Goal: Find contact information: Find contact information

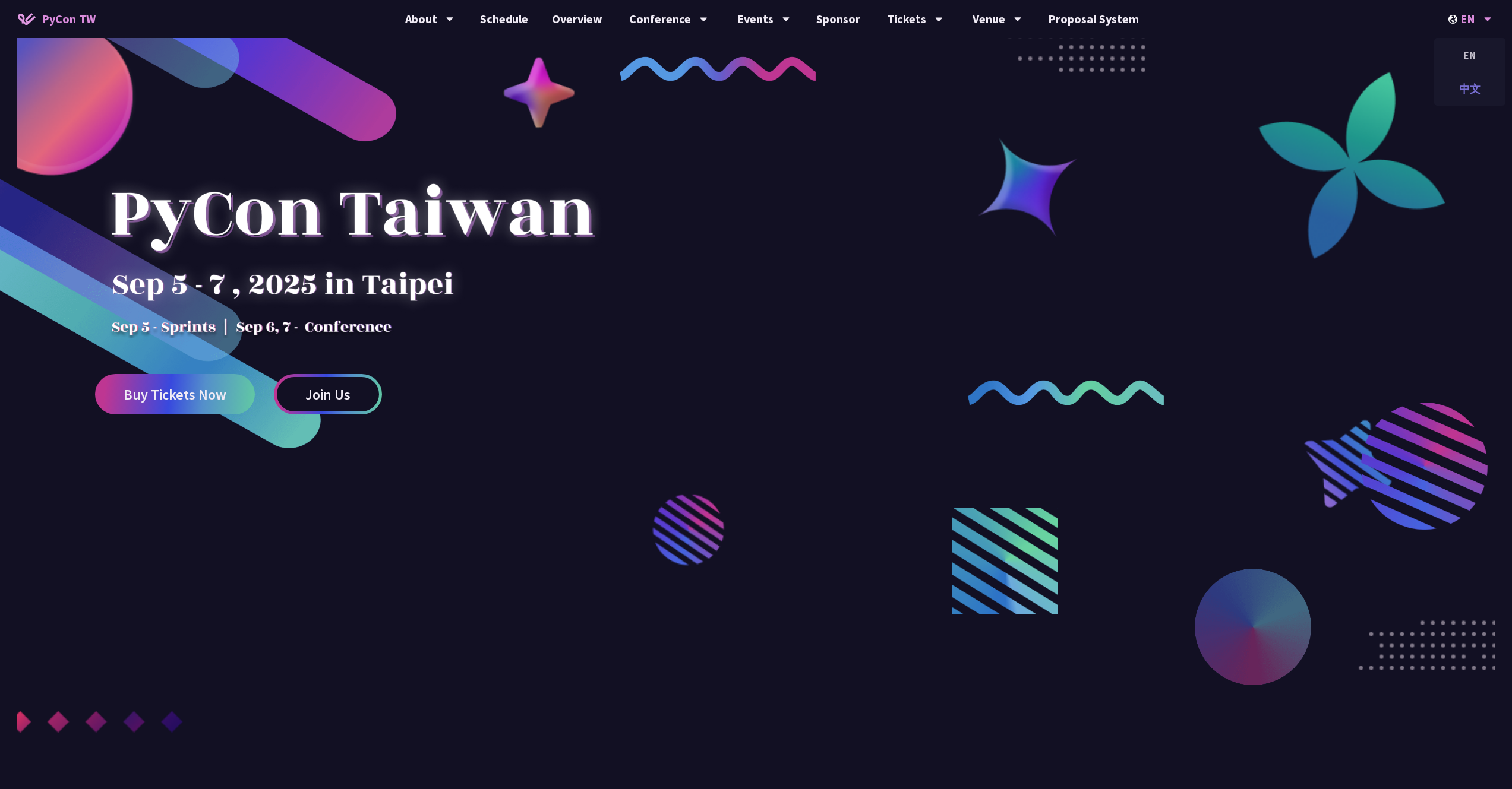
click at [1472, 83] on div "中文" at bounding box center [1469, 88] width 71 height 28
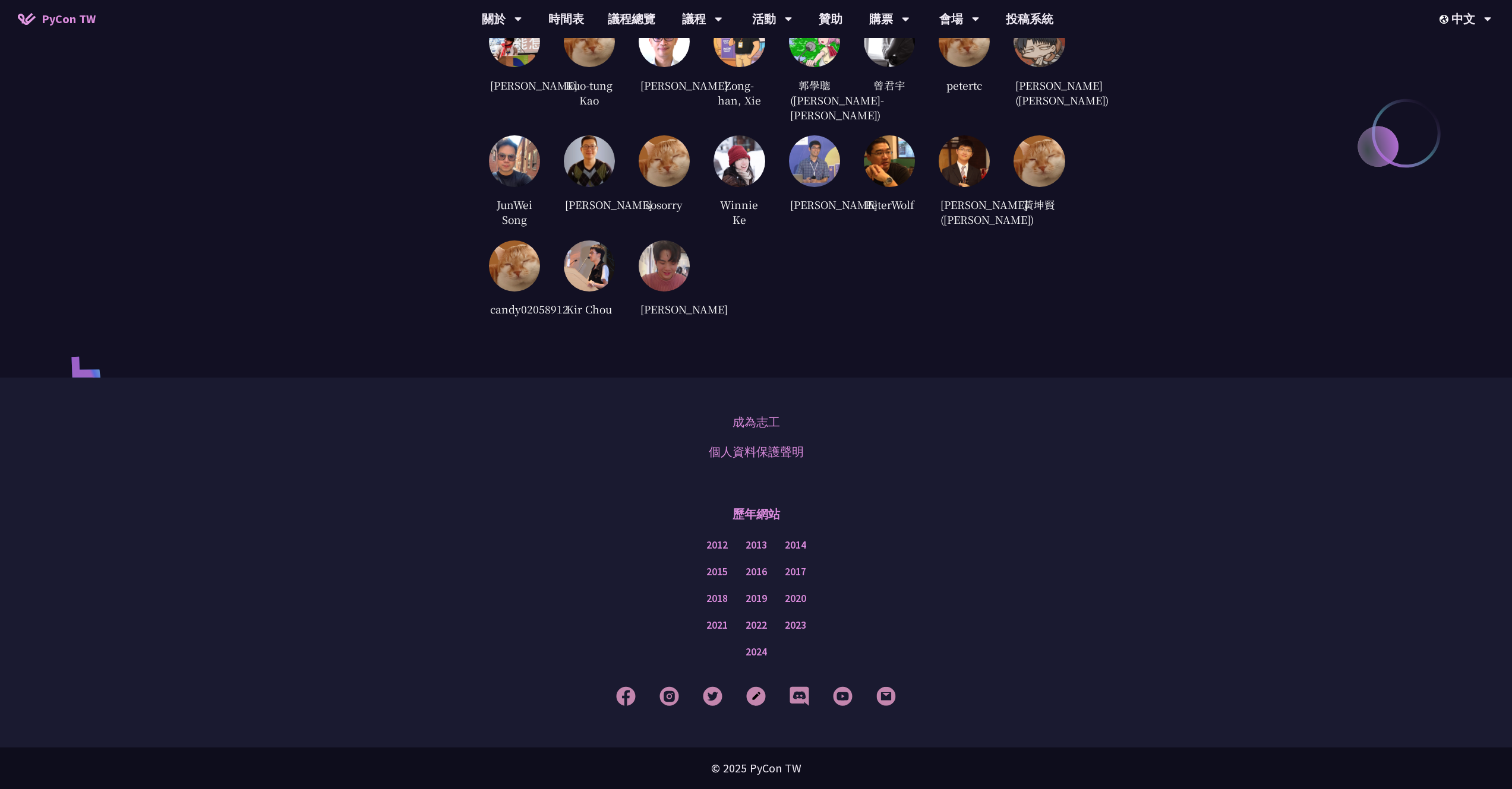
scroll to position [2962, 0]
click at [803, 604] on link "2020" at bounding box center [795, 599] width 22 height 15
click at [720, 629] on link "2021" at bounding box center [717, 626] width 22 height 15
click at [760, 628] on link "2022" at bounding box center [756, 626] width 22 height 15
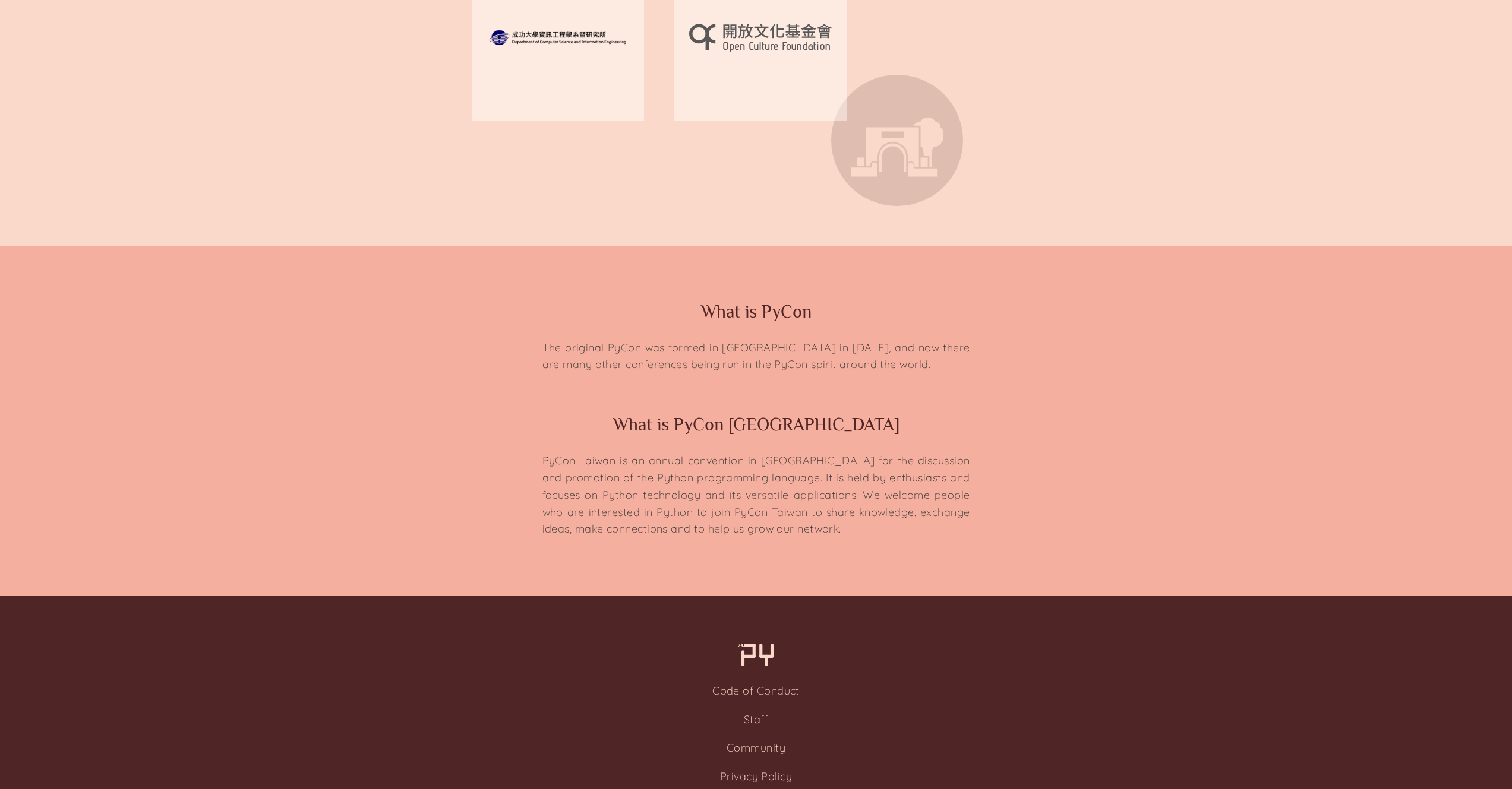
scroll to position [2725, 0]
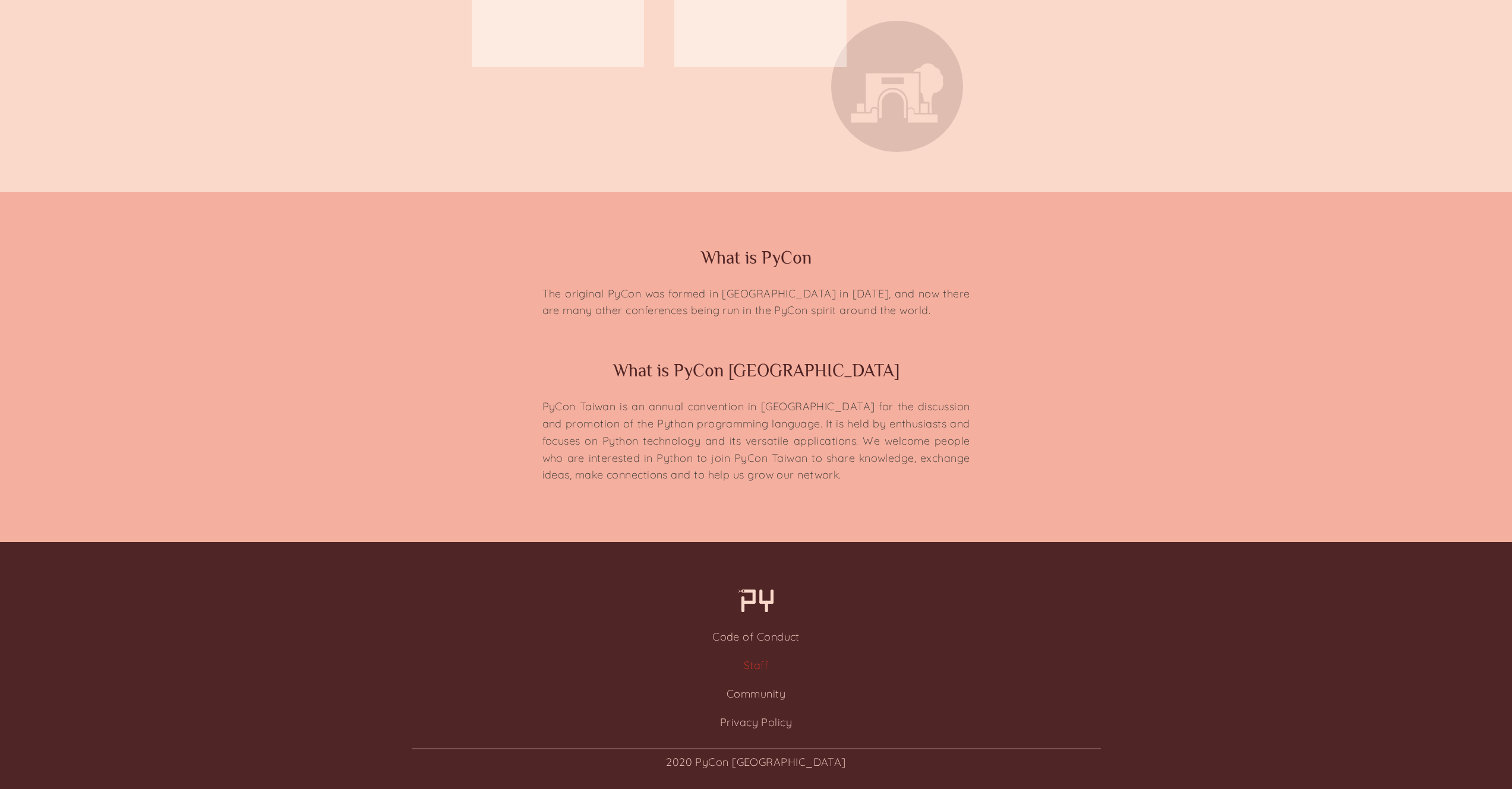
click at [754, 670] on link "Staff" at bounding box center [756, 666] width 25 height 13
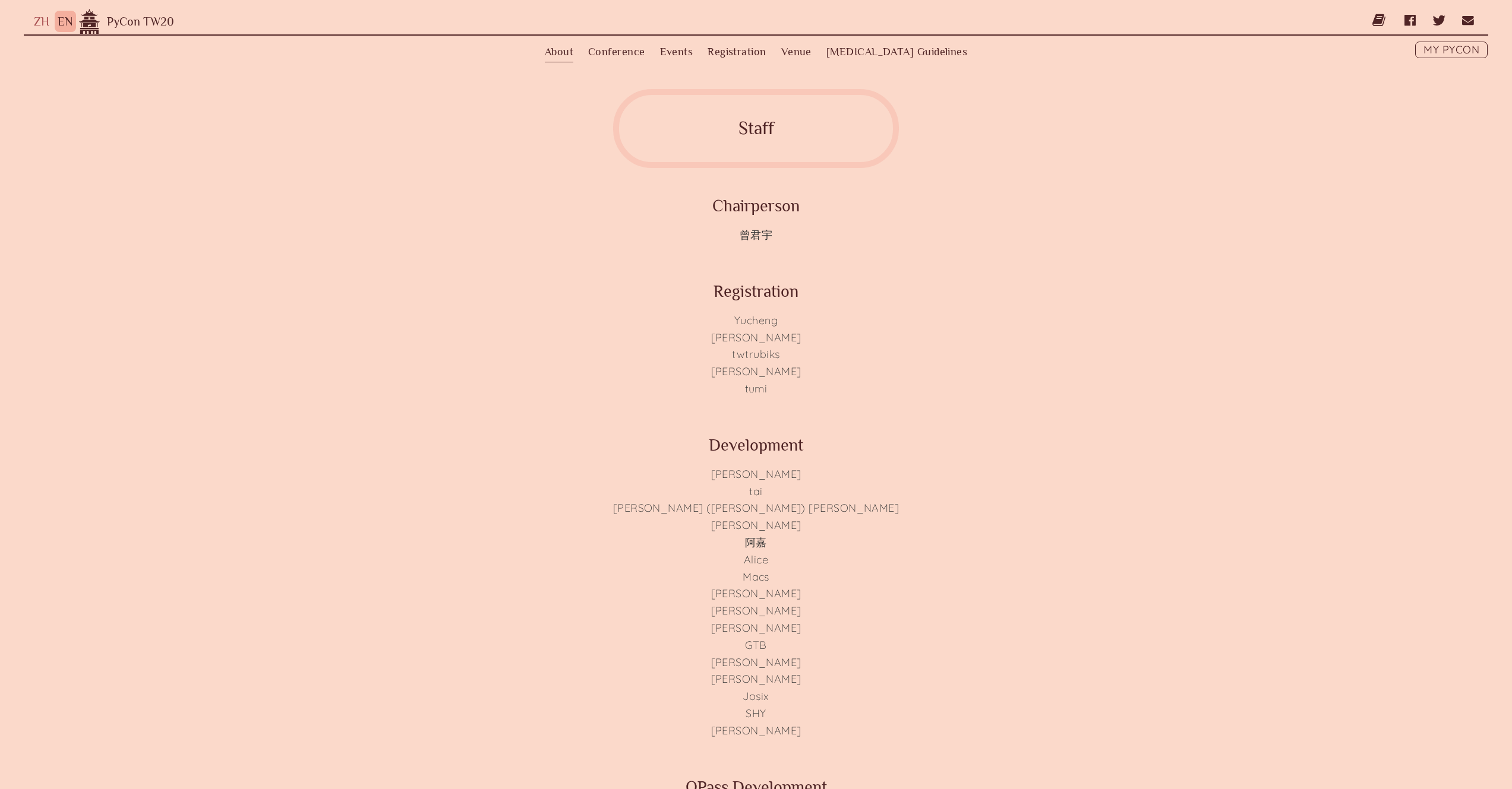
drag, startPoint x: 759, startPoint y: 509, endPoint x: 711, endPoint y: 508, distance: 48.0
click at [711, 508] on li "[PERSON_NAME] ([PERSON_NAME]) [PERSON_NAME]" at bounding box center [755, 508] width 286 height 17
drag, startPoint x: 696, startPoint y: 537, endPoint x: 673, endPoint y: 538, distance: 23.0
click at [673, 538] on body "ZH EN PyCon TW20 About Conference Schedule Keynotes Talks Tutorials Community T…" at bounding box center [756, 394] width 1512 height 789
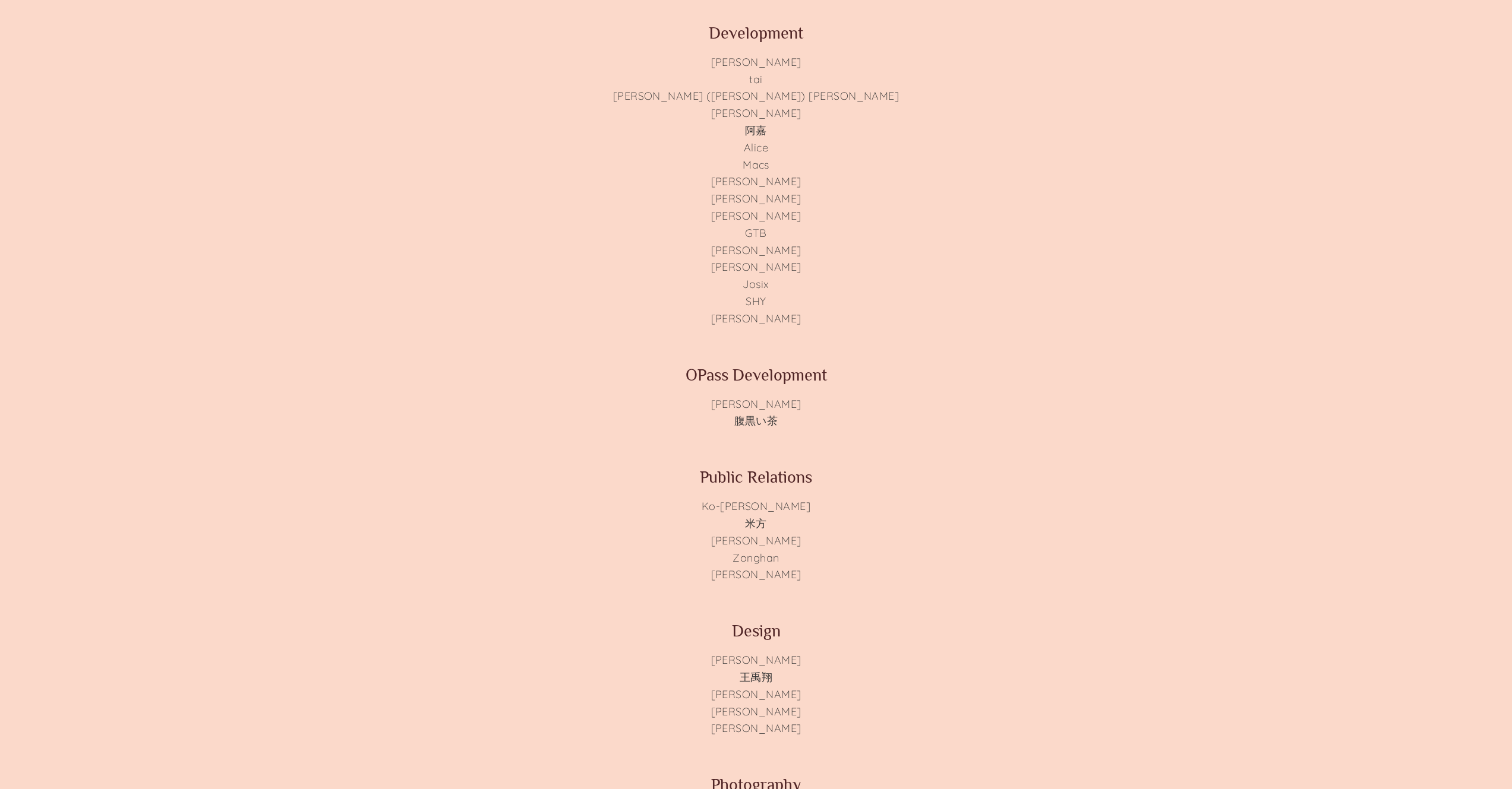
scroll to position [461, 0]
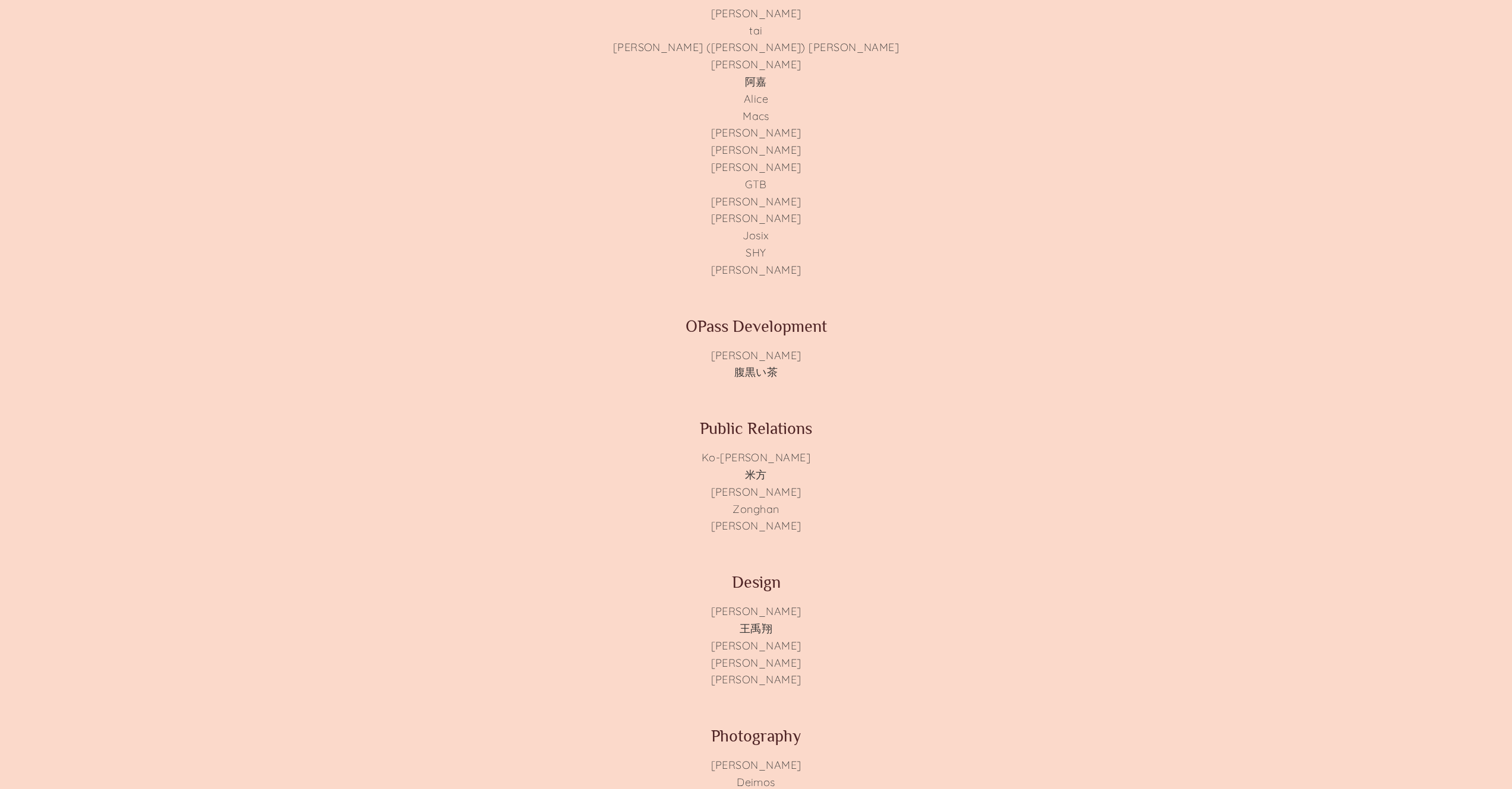
drag, startPoint x: 698, startPoint y: 544, endPoint x: 659, endPoint y: 546, distance: 39.1
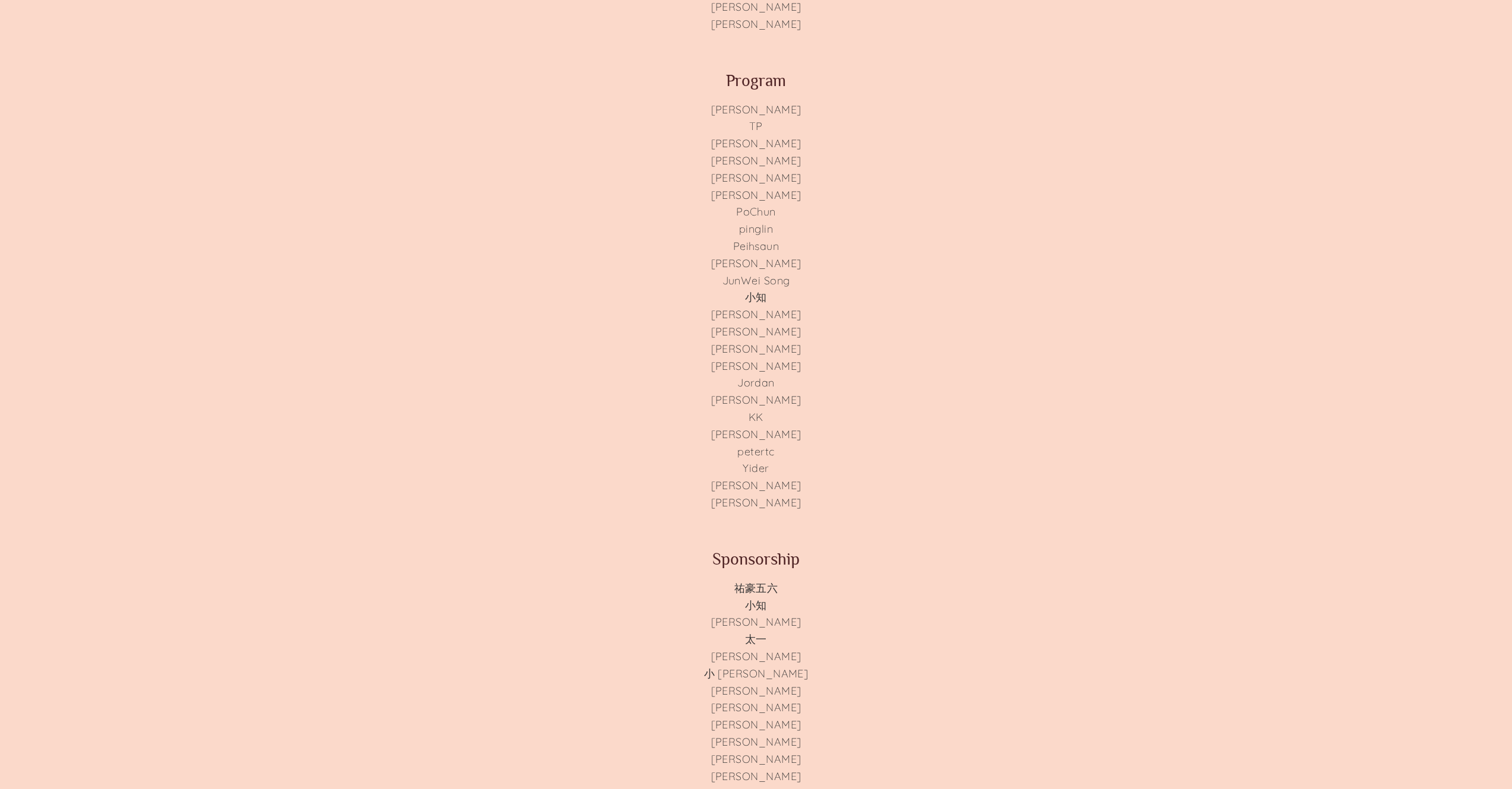
scroll to position [1354, 0]
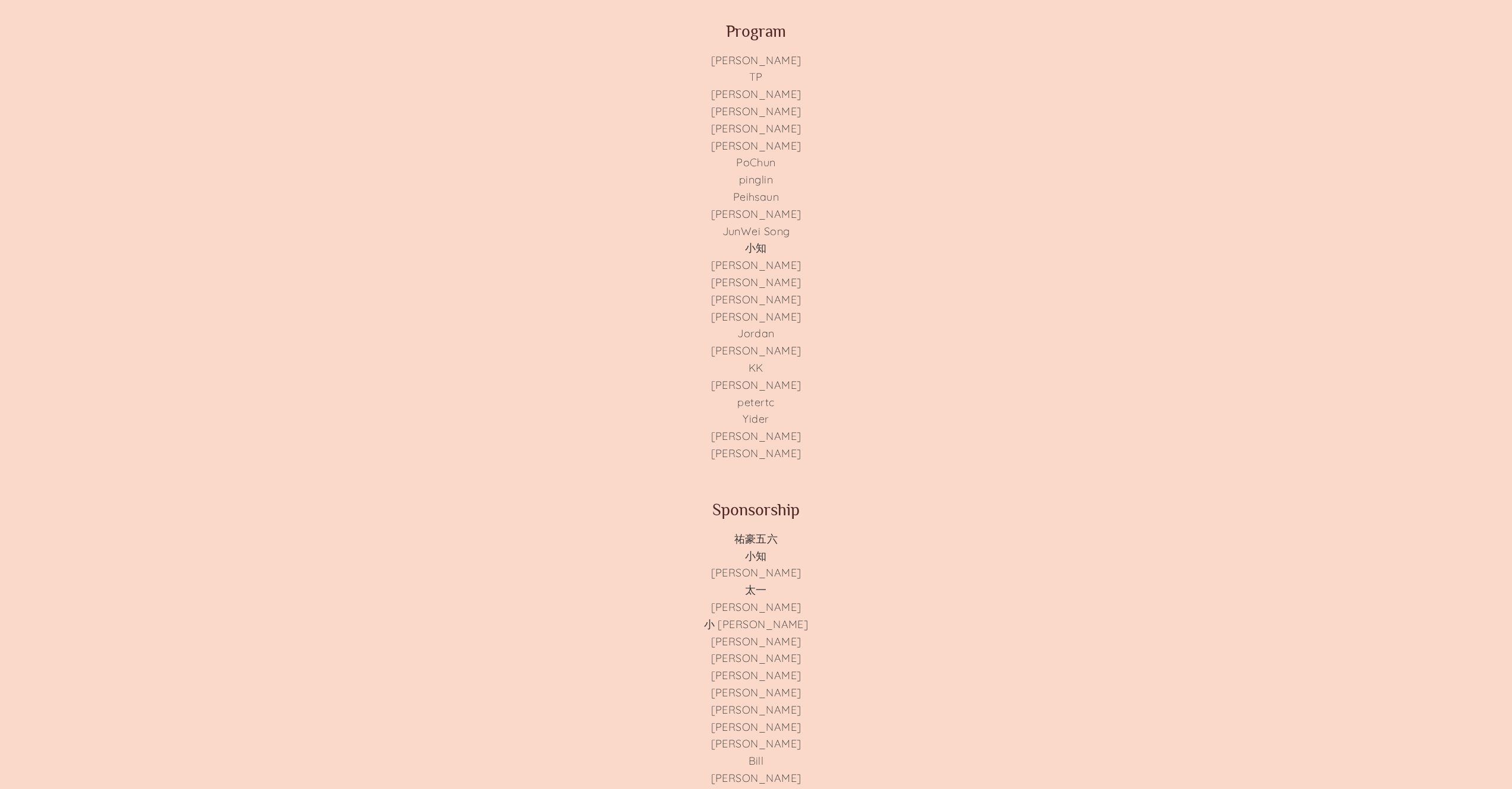
drag, startPoint x: 710, startPoint y: 206, endPoint x: 685, endPoint y: 212, distance: 25.7
click at [681, 212] on li "[PERSON_NAME]" at bounding box center [755, 214] width 286 height 17
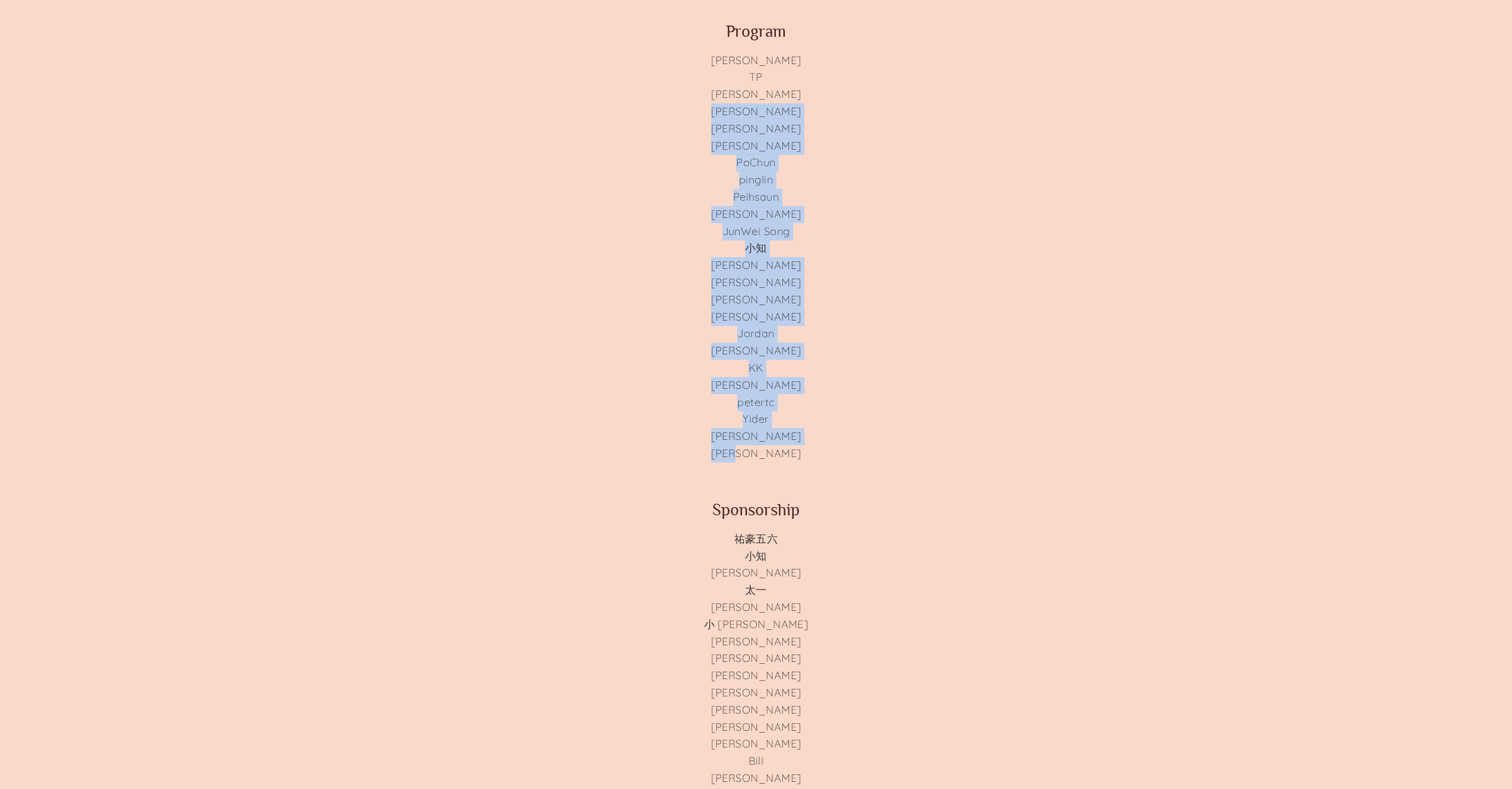
drag, startPoint x: 775, startPoint y: 459, endPoint x: 729, endPoint y: 107, distance: 355.0
click at [730, 113] on ul "[PERSON_NAME] TP [PERSON_NAME] [PERSON_NAME] [PERSON_NAME] pinglin [PERSON_NAME…" at bounding box center [755, 257] width 286 height 411
click at [723, 108] on li "[PERSON_NAME]" at bounding box center [755, 112] width 286 height 17
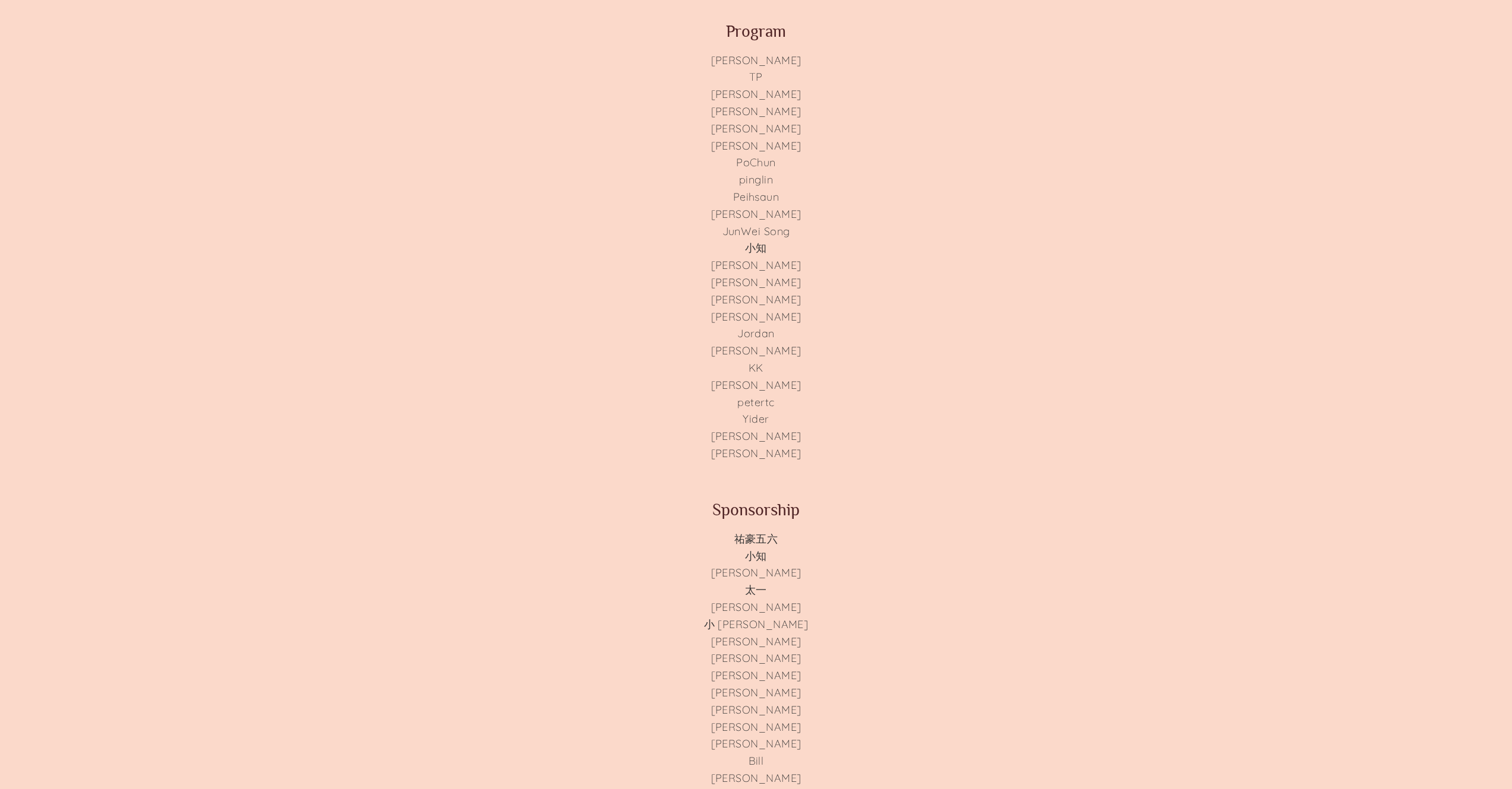
drag, startPoint x: 721, startPoint y: 61, endPoint x: 701, endPoint y: 64, distance: 20.2
click at [701, 64] on li "[PERSON_NAME]" at bounding box center [755, 61] width 286 height 17
